Goal: Task Accomplishment & Management: Complete application form

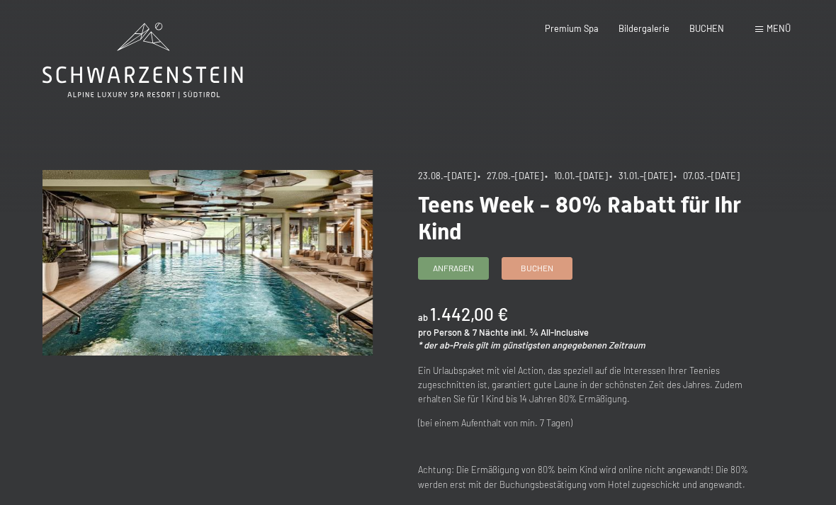
click at [470, 279] on link "Anfragen" at bounding box center [453, 268] width 69 height 21
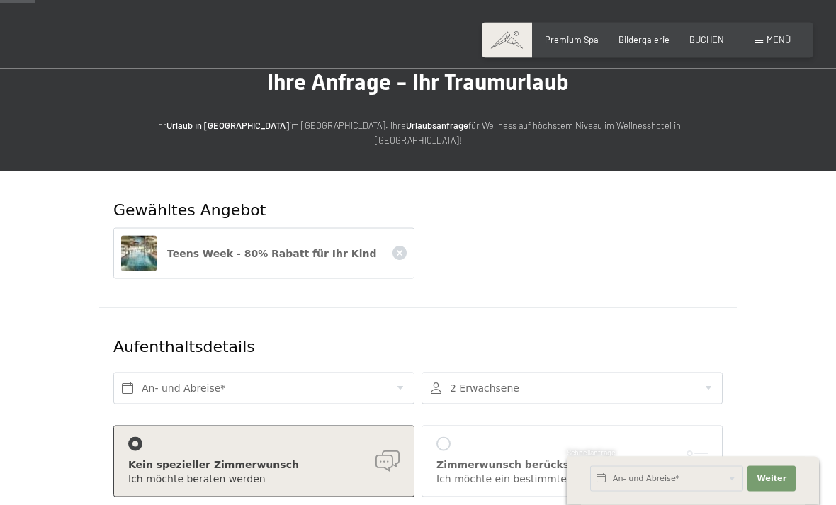
scroll to position [56, 0]
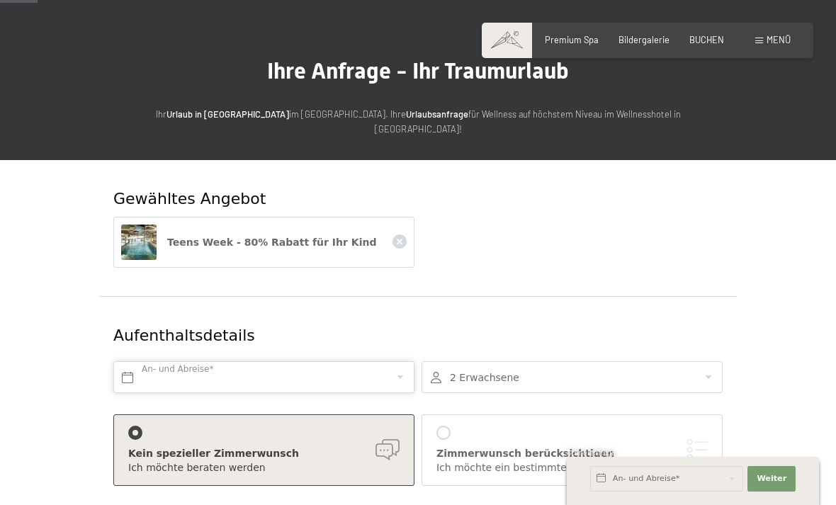
click at [367, 366] on input "text" at bounding box center [263, 377] width 301 height 32
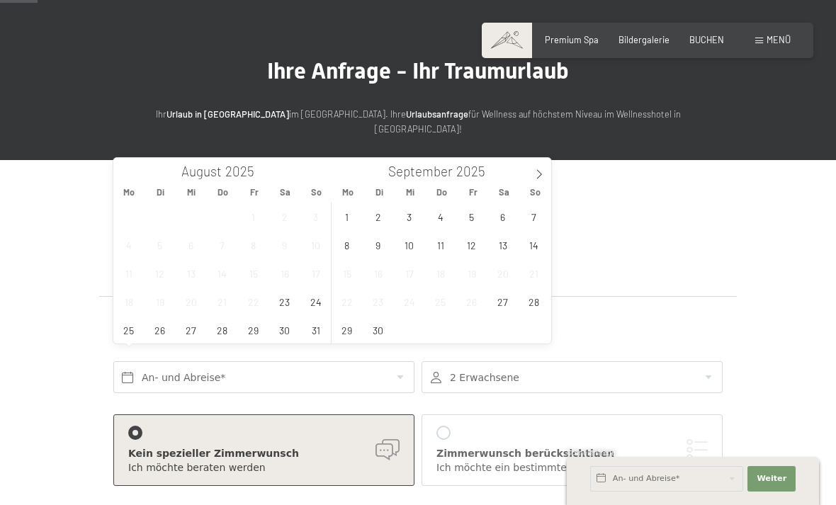
click at [541, 173] on icon at bounding box center [539, 174] width 10 height 10
click at [504, 248] on span "11" at bounding box center [503, 245] width 28 height 28
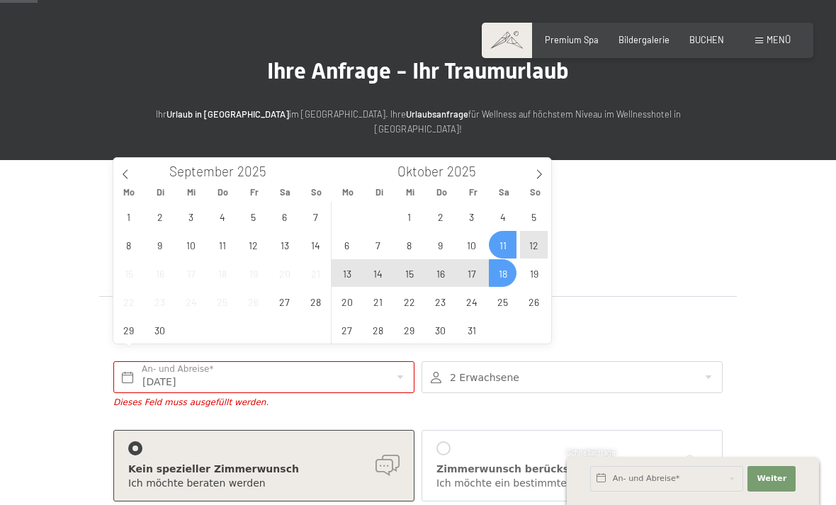
click at [507, 273] on span "18" at bounding box center [503, 273] width 28 height 28
type input "Sa. 11.10.2025 - Sa. 18.10.2025"
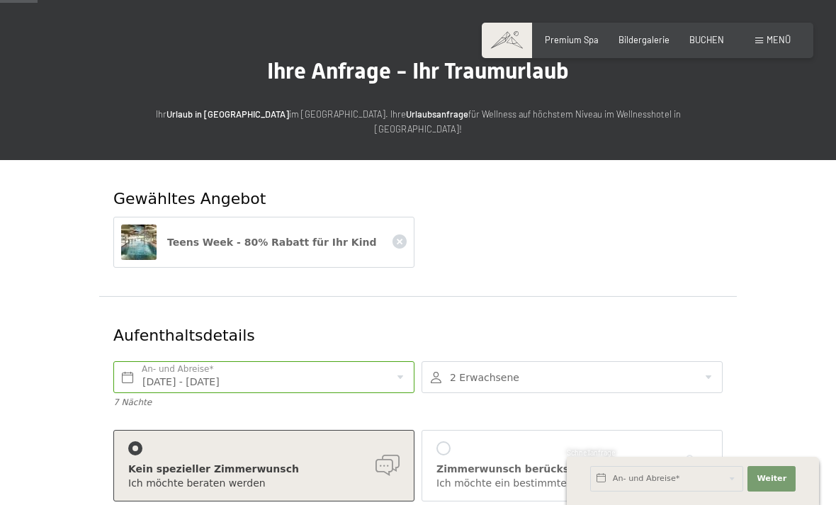
click at [701, 366] on div at bounding box center [572, 377] width 301 height 32
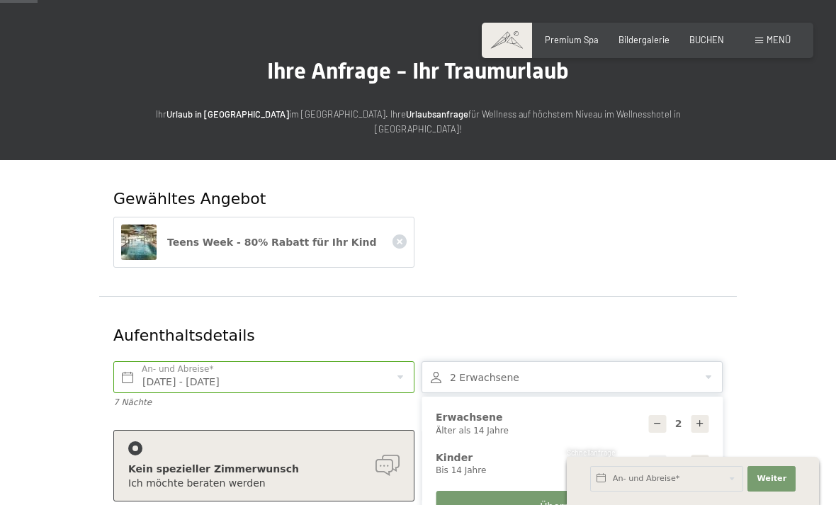
click at [706, 455] on div at bounding box center [700, 464] width 18 height 18
type input "1"
select select
click at [703, 455] on div at bounding box center [700, 464] width 18 height 18
type input "2"
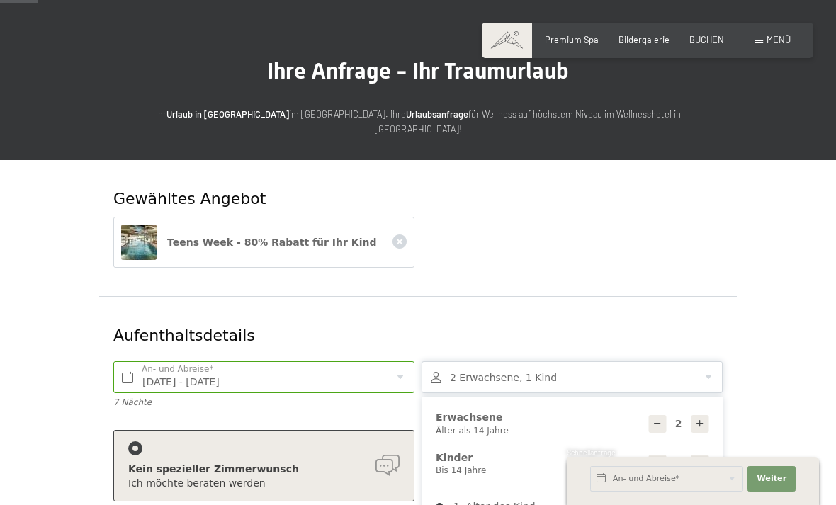
select select
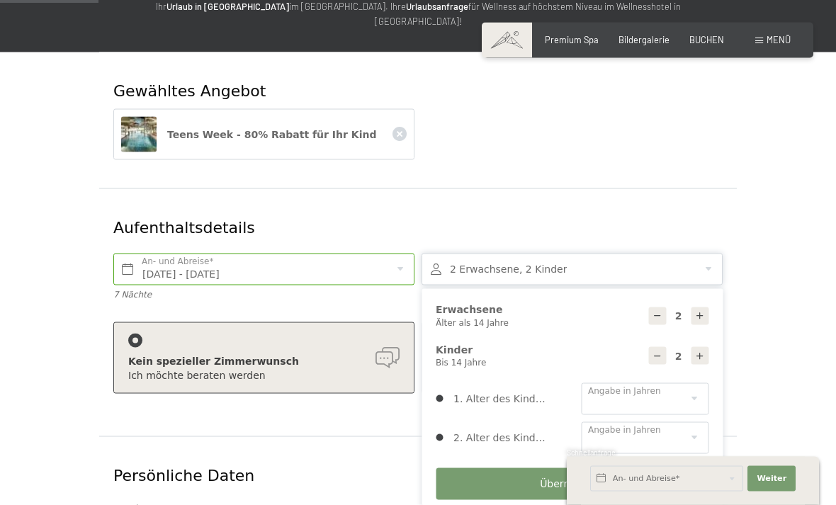
scroll to position [168, 0]
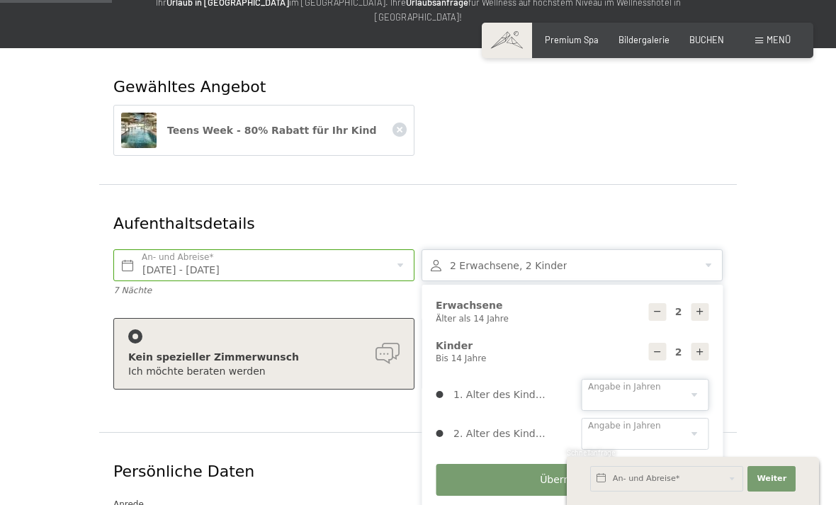
click at [668, 379] on select "0 1 2 3 4 5 6 7 8 9 10 11 12 13 14" at bounding box center [645, 395] width 128 height 32
select select "10"
click at [655, 418] on select "0 1 2 3 4 5 6 7 8 9 10 11 12 13 14" at bounding box center [645, 434] width 128 height 32
select select "12"
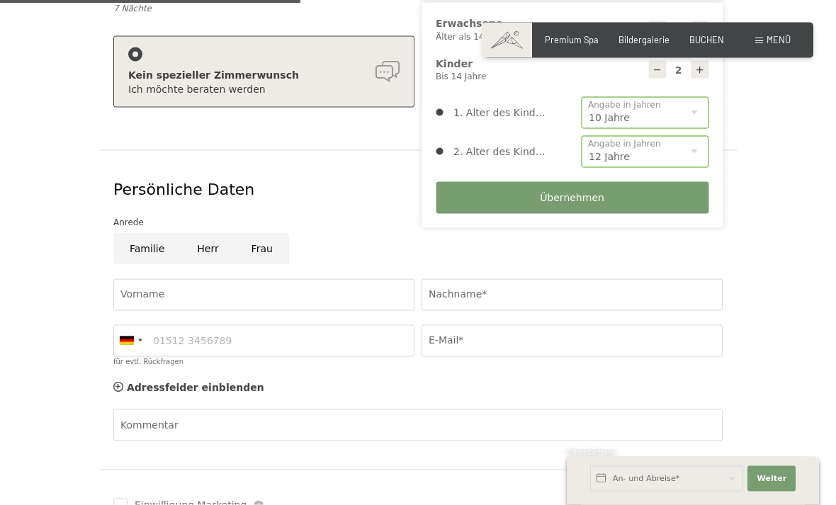
click at [636, 182] on button "Übernehmen" at bounding box center [572, 198] width 273 height 32
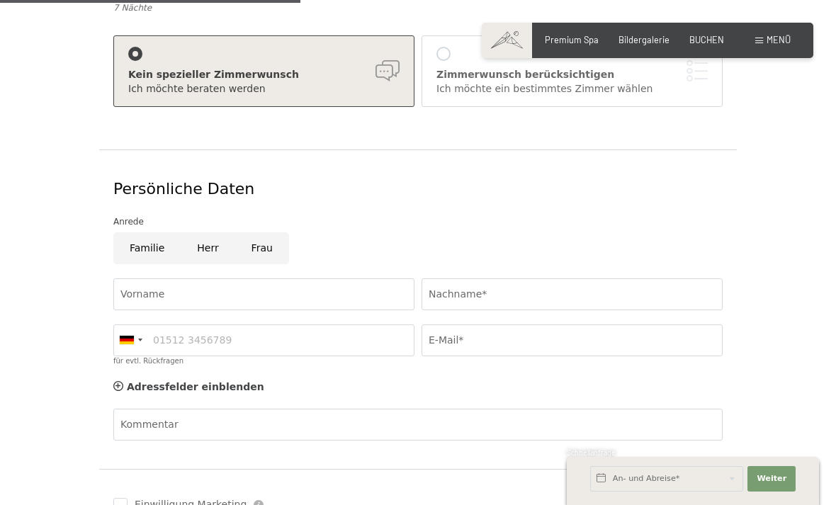
click at [266, 232] on input "Frau" at bounding box center [262, 248] width 54 height 32
radio input "true"
click at [268, 278] on input "Vorname" at bounding box center [263, 294] width 301 height 32
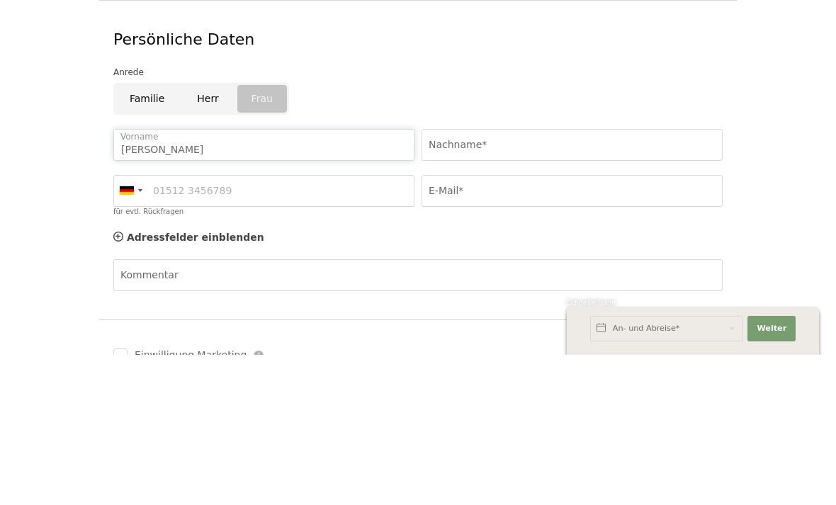
type input "Judith"
click at [526, 279] on input "Nachname*" at bounding box center [572, 295] width 301 height 32
type input "Schmetzer"
click at [495, 325] on input "E-Mail*" at bounding box center [572, 341] width 301 height 32
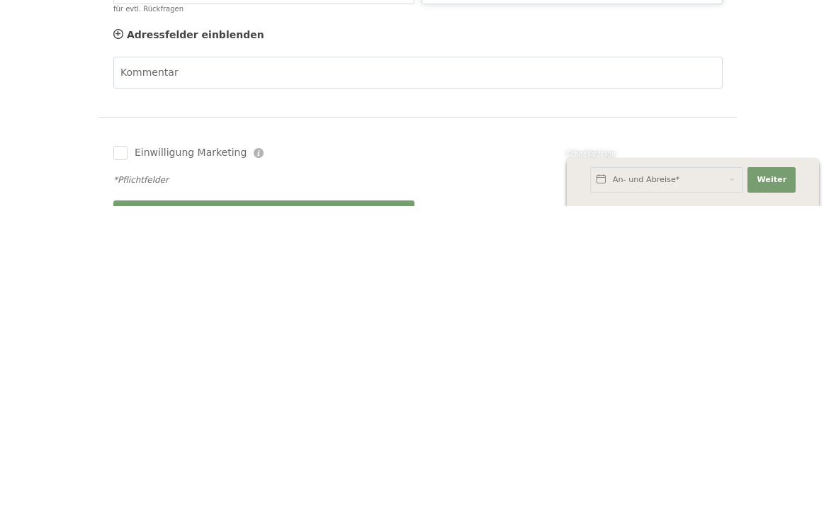
scroll to position [504, 0]
type input "Judithschmetzer@gmx.de"
click at [367, 492] on div "Absenden" at bounding box center [264, 515] width 308 height 46
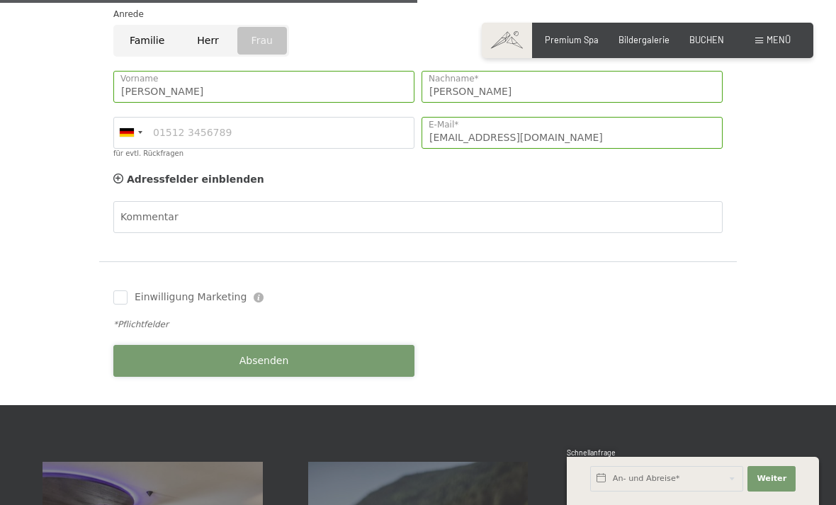
scroll to position [662, 0]
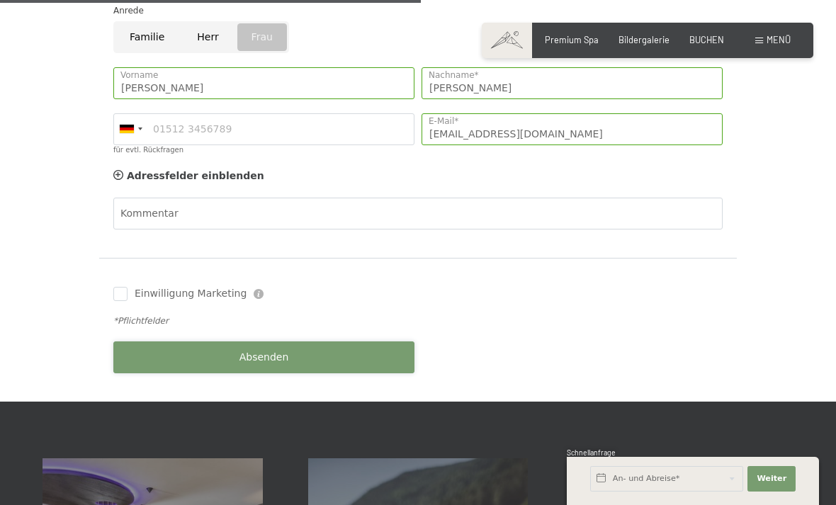
click at [342, 341] on button "Absenden" at bounding box center [263, 357] width 301 height 32
